Goal: Task Accomplishment & Management: Complete application form

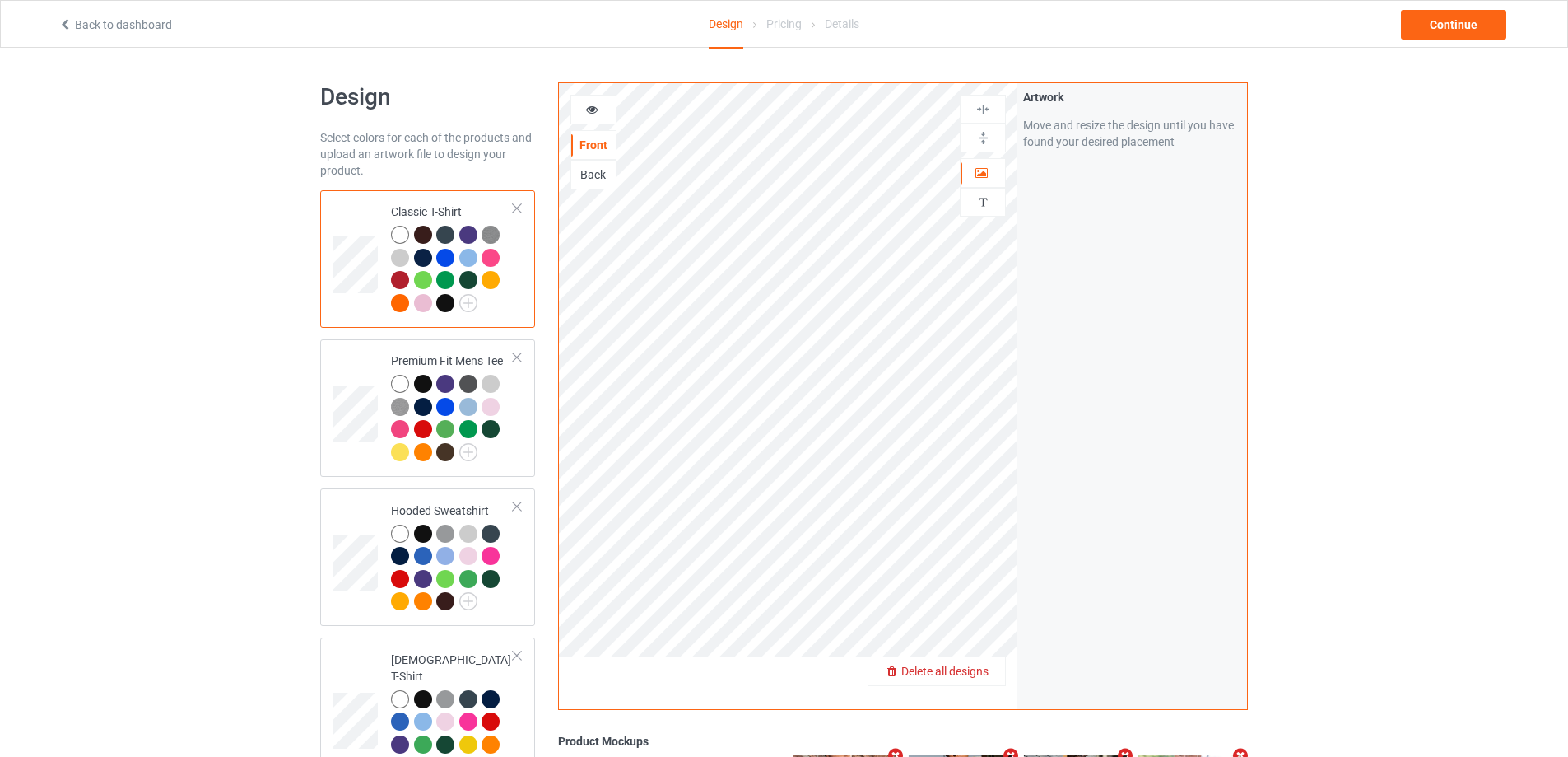
click at [984, 676] on span "Delete all designs" at bounding box center [944, 671] width 87 height 13
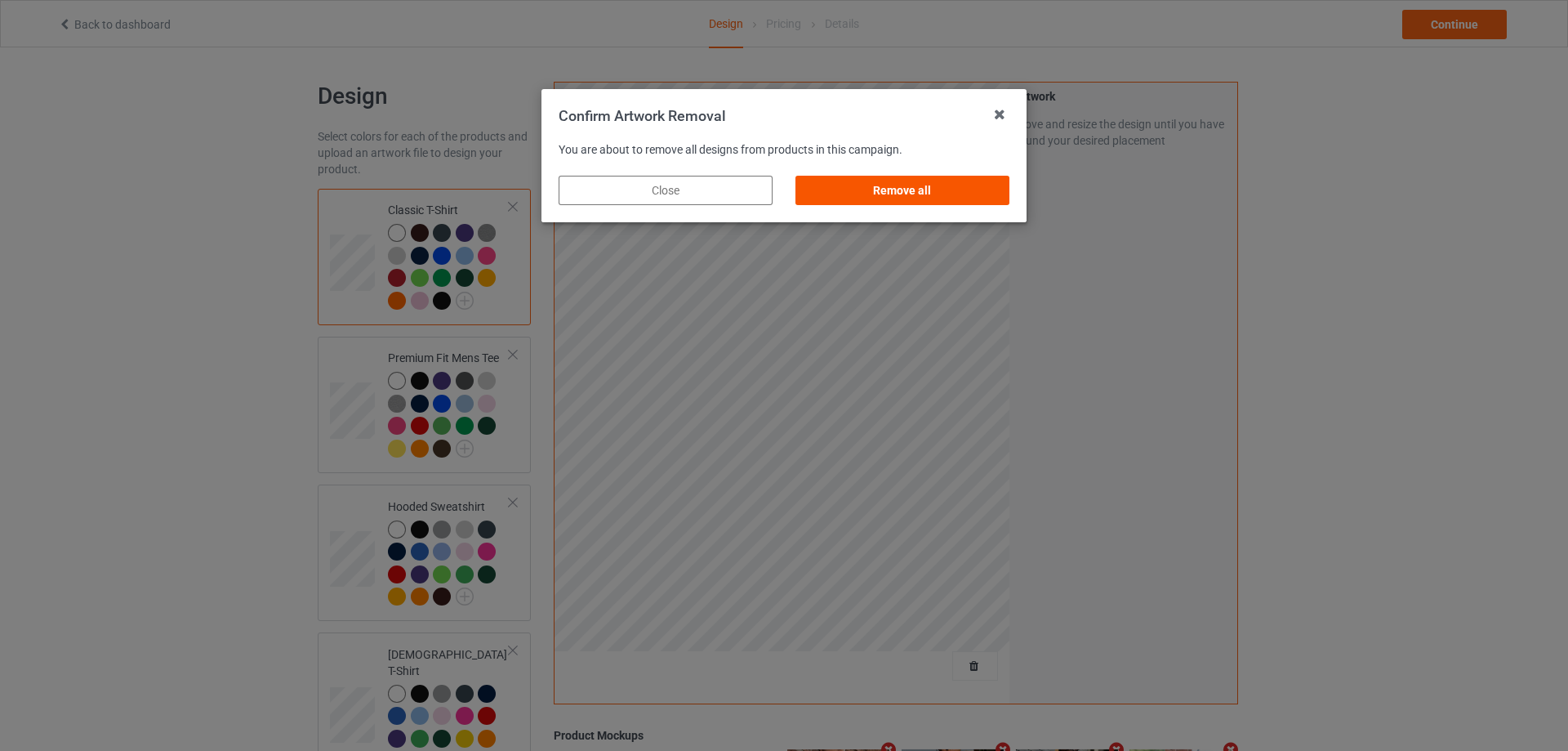
click at [996, 193] on div "Remove all" at bounding box center [903, 190] width 214 height 29
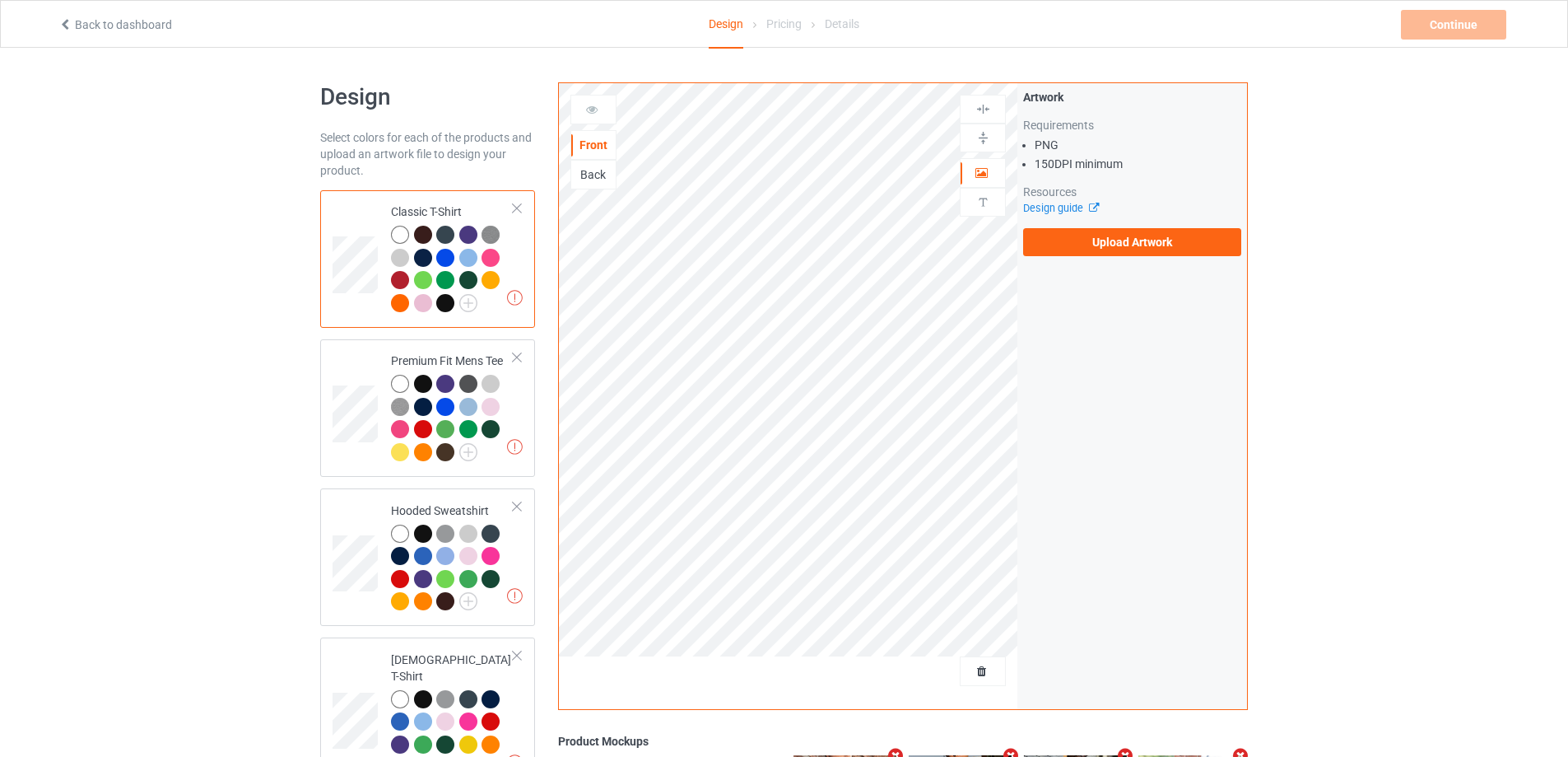
drag, startPoint x: 1004, startPoint y: 194, endPoint x: 1108, endPoint y: 240, distance: 113.7
click at [1108, 240] on label "Upload Artwork" at bounding box center [1132, 242] width 219 height 28
click at [0, 0] on input "Upload Artwork" at bounding box center [0, 0] width 0 height 0
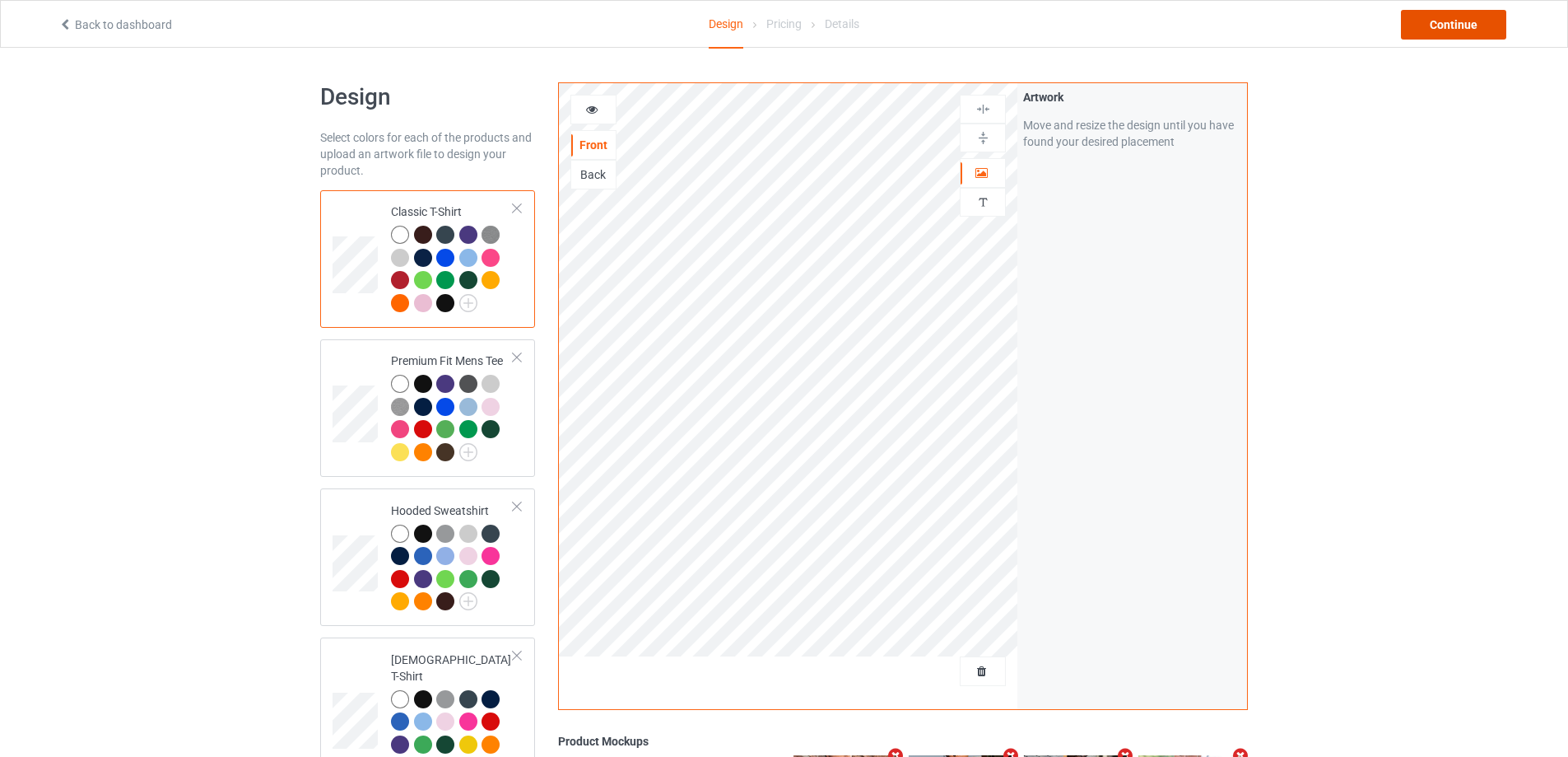
click at [1435, 35] on div "Continue" at bounding box center [1454, 24] width 105 height 29
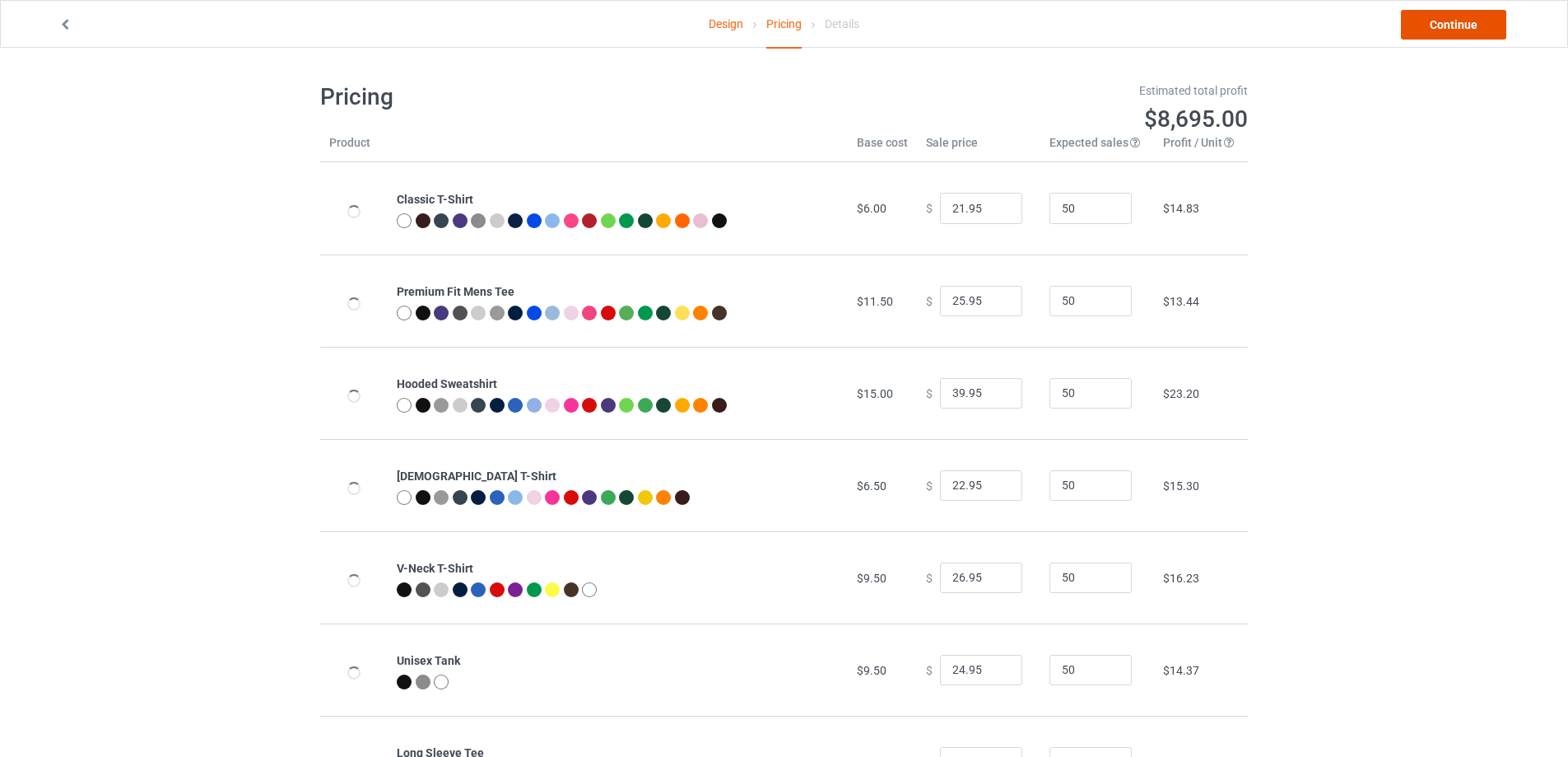
click at [1469, 24] on link "Continue" at bounding box center [1454, 24] width 105 height 29
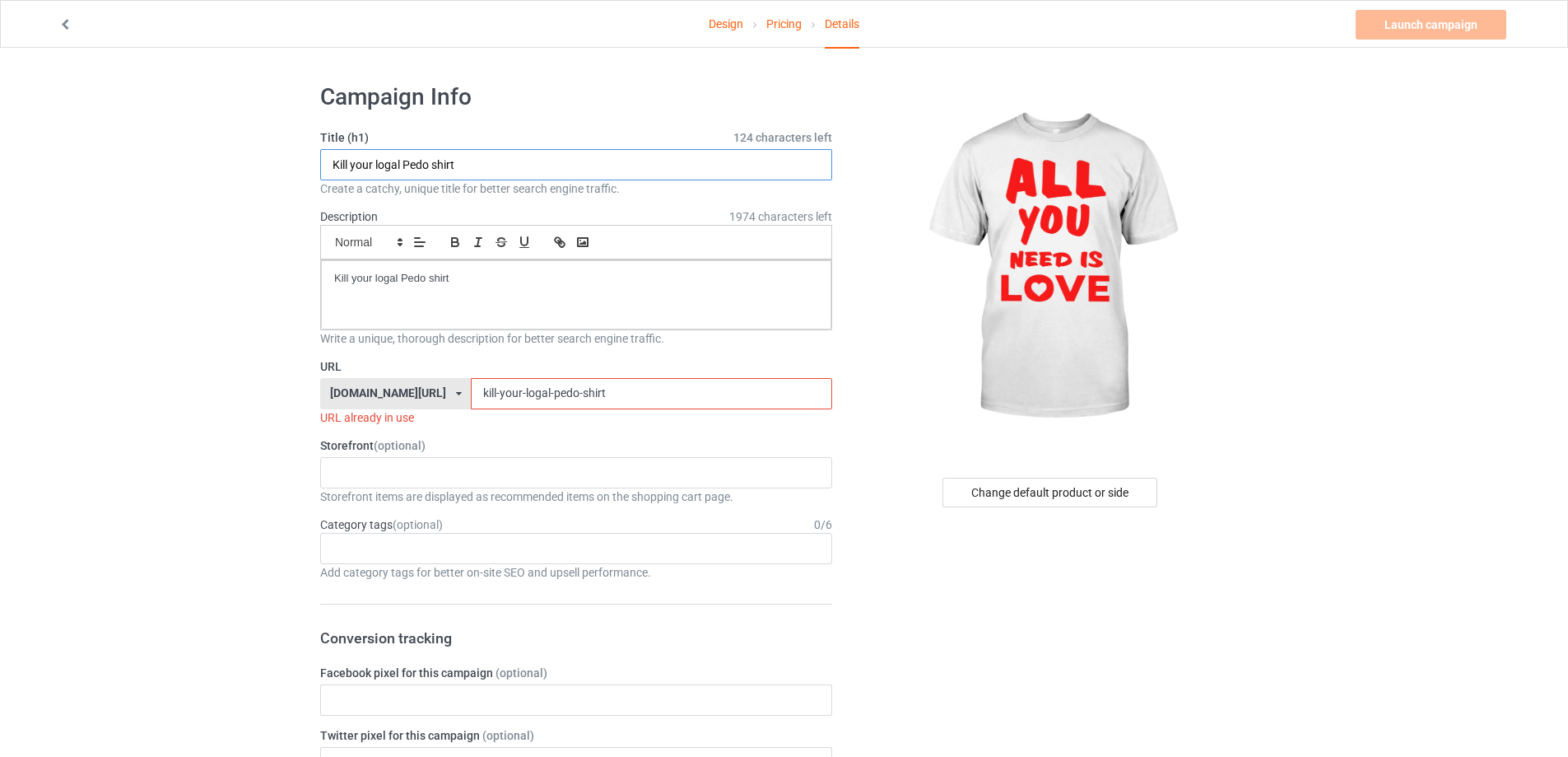
paste input "[PERSON_NAME] all you need is love"
drag, startPoint x: 495, startPoint y: 160, endPoint x: 321, endPoint y: 195, distance: 177.5
type input "[PERSON_NAME] all you need is love shirt"
drag, startPoint x: 461, startPoint y: 267, endPoint x: 345, endPoint y: 340, distance: 137.1
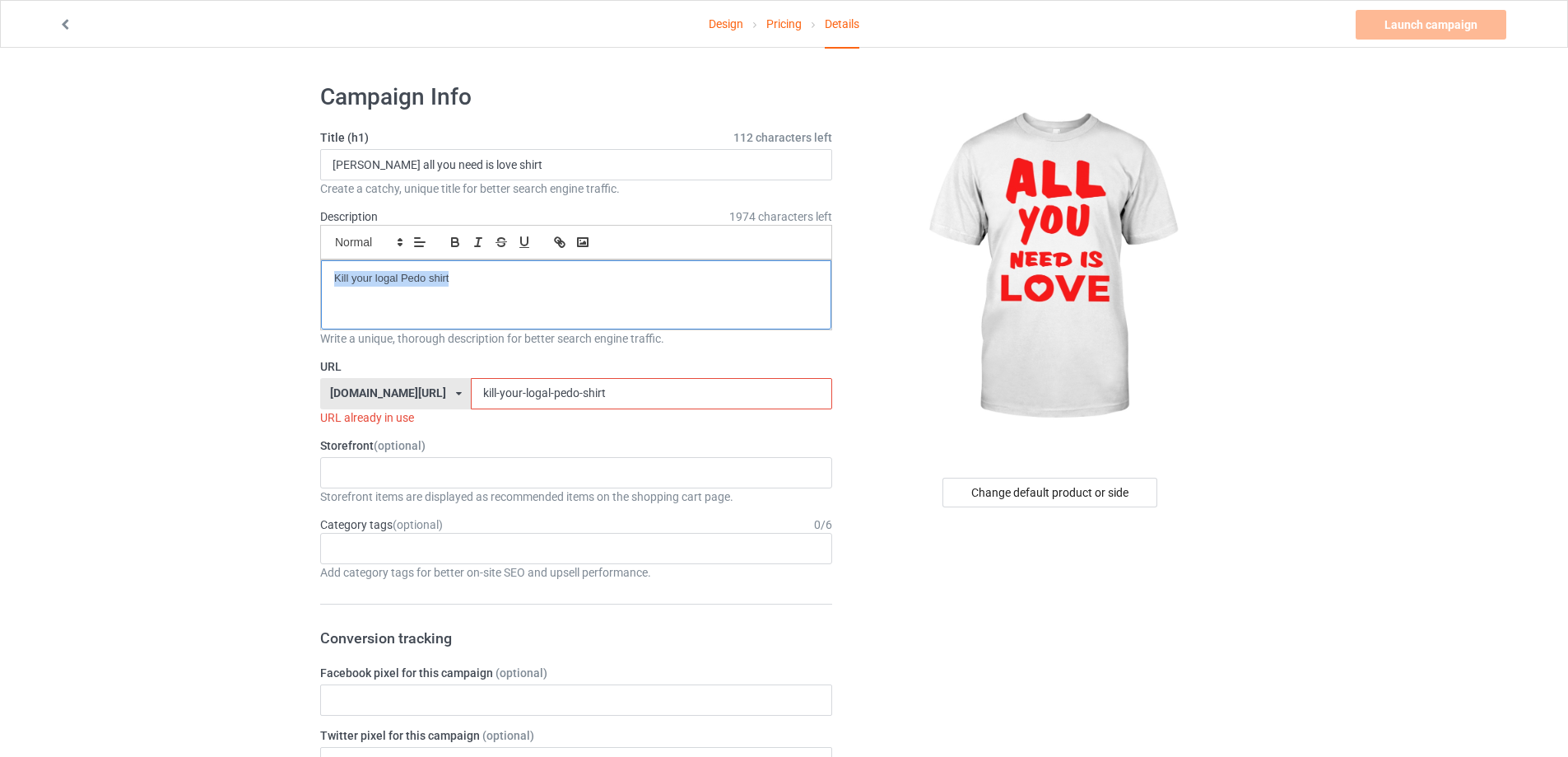
paste div
drag, startPoint x: 581, startPoint y: 397, endPoint x: 305, endPoint y: 397, distance: 276.0
paste input "[PERSON_NAME]-all-you-need-is-love"
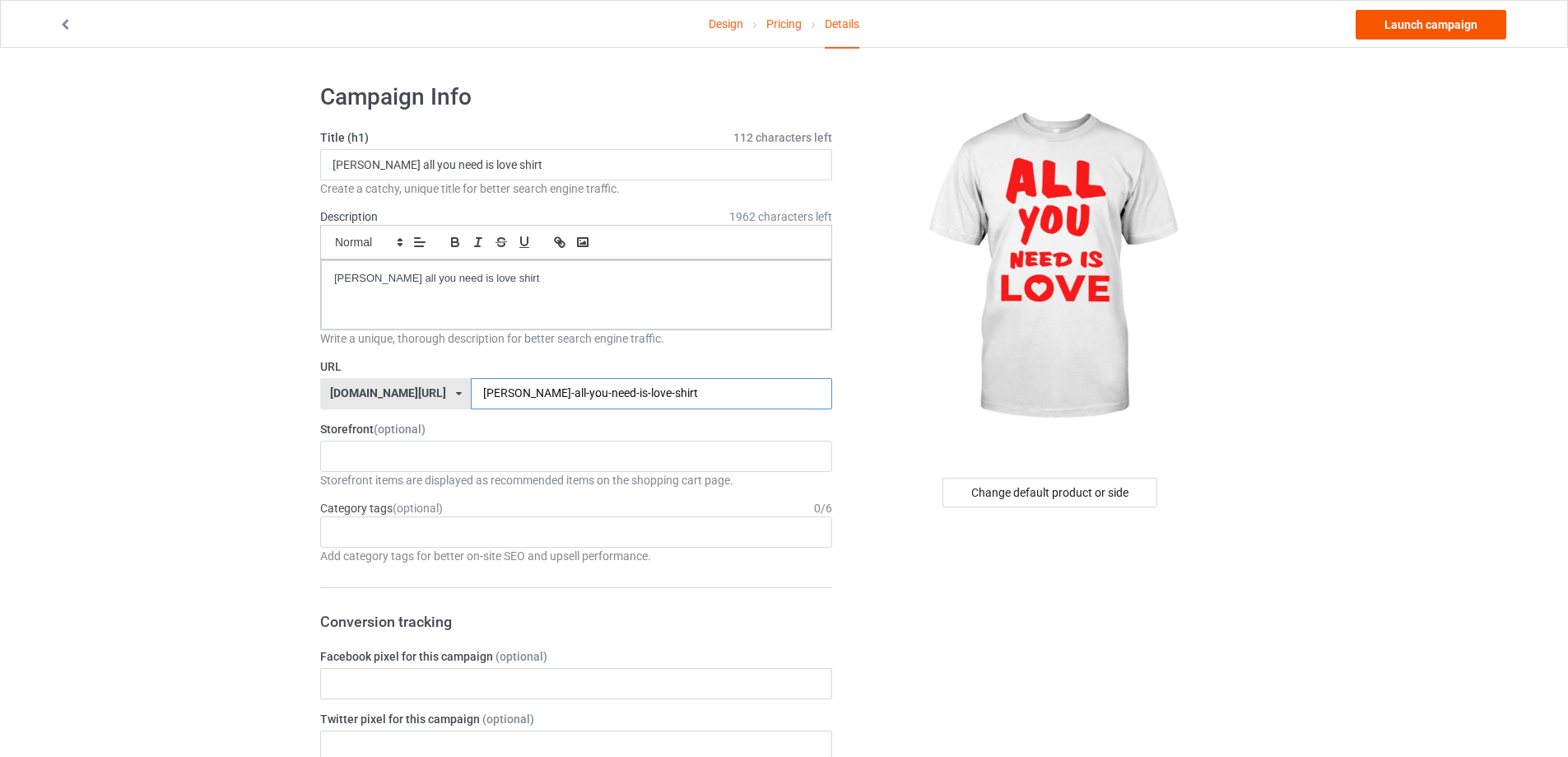
type input "[PERSON_NAME]-all-you-need-is-love-shirt"
click at [1454, 35] on link "Launch campaign" at bounding box center [1431, 24] width 150 height 29
